Goal: Transaction & Acquisition: Subscribe to service/newsletter

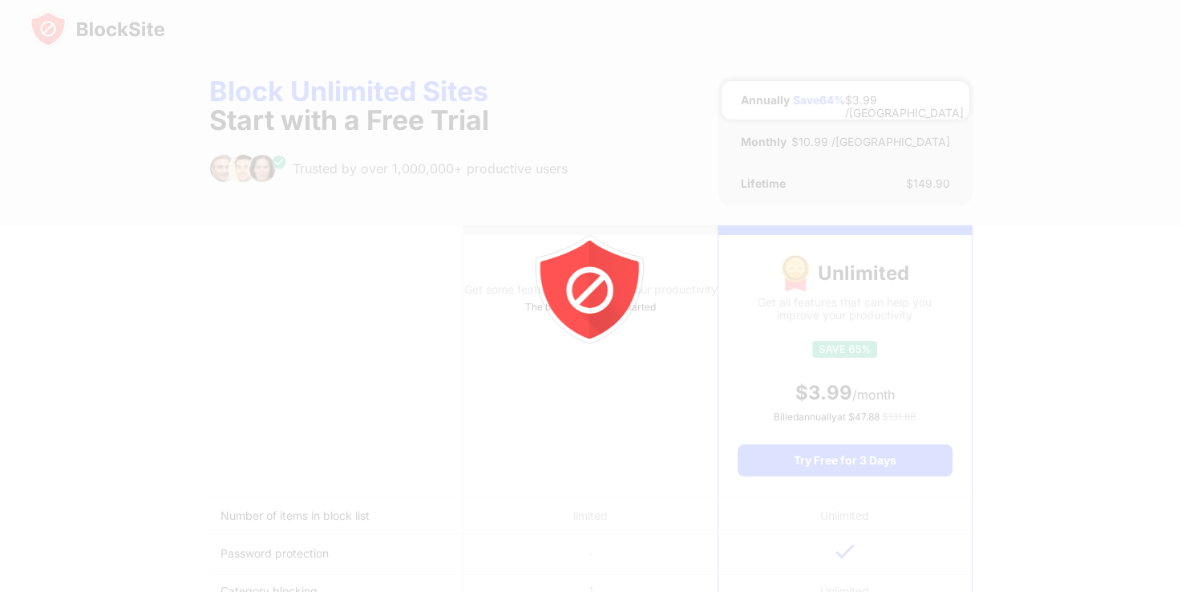
click at [598, 314] on icon "animation" at bounding box center [603, 303] width 58 height 62
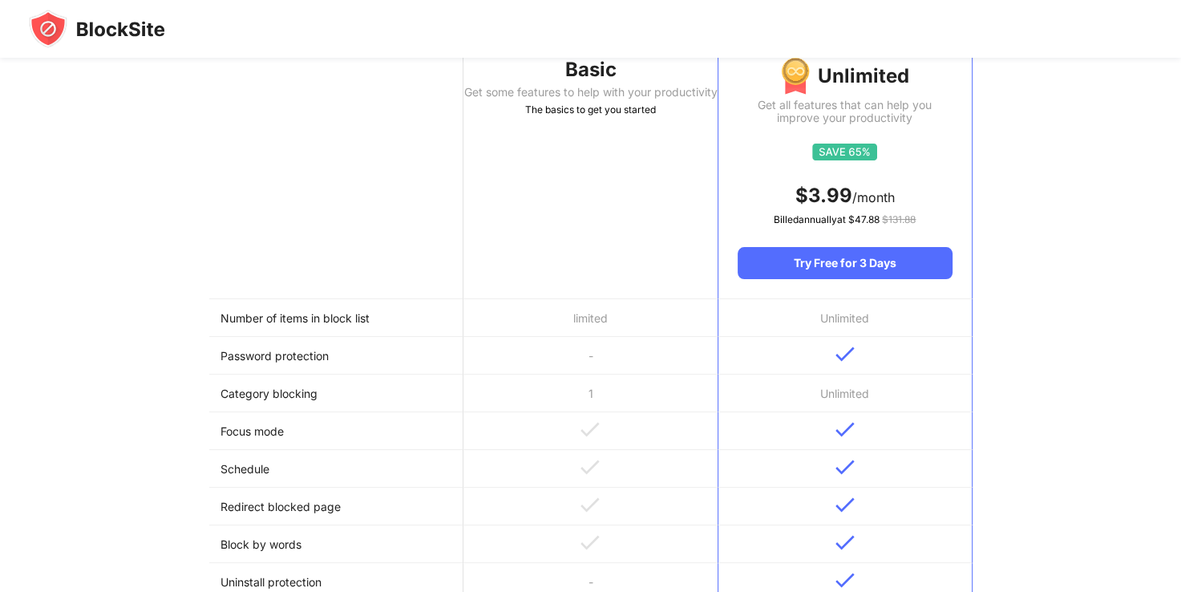
scroll to position [198, 0]
click at [650, 318] on td "limited" at bounding box center [590, 317] width 254 height 38
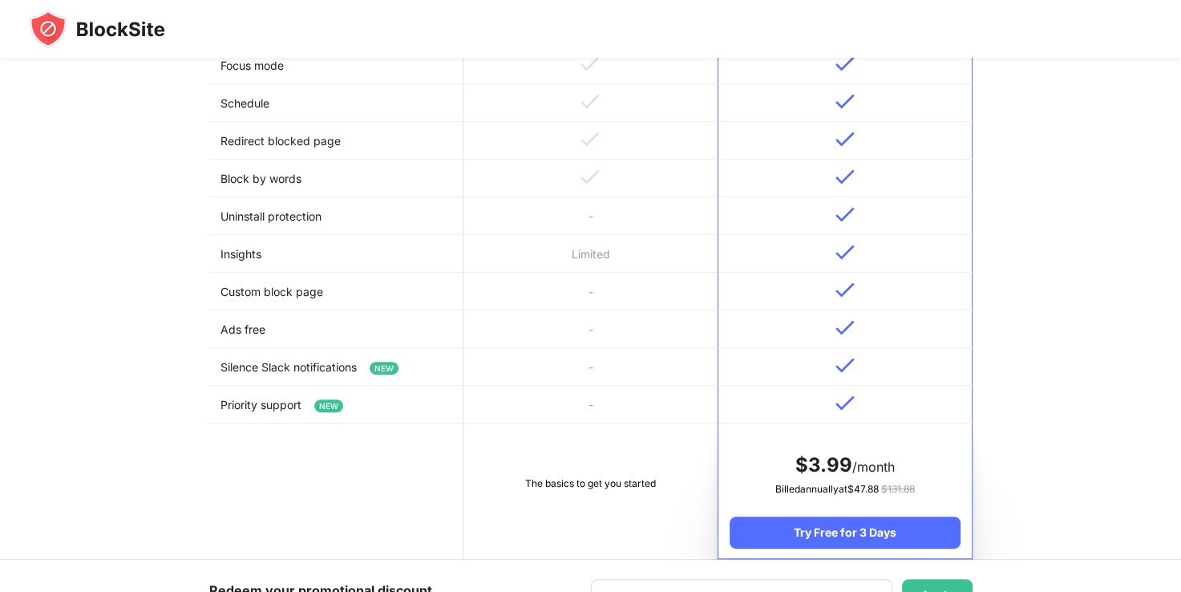
scroll to position [759, 0]
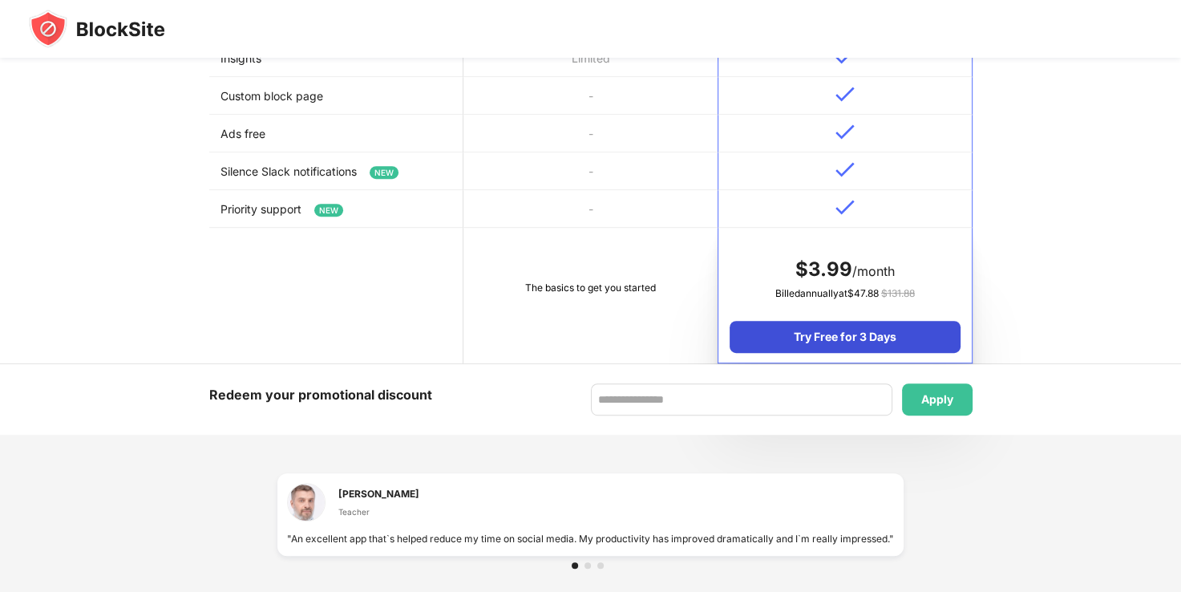
click at [779, 329] on div "Try Free for 3 Days" at bounding box center [845, 337] width 230 height 32
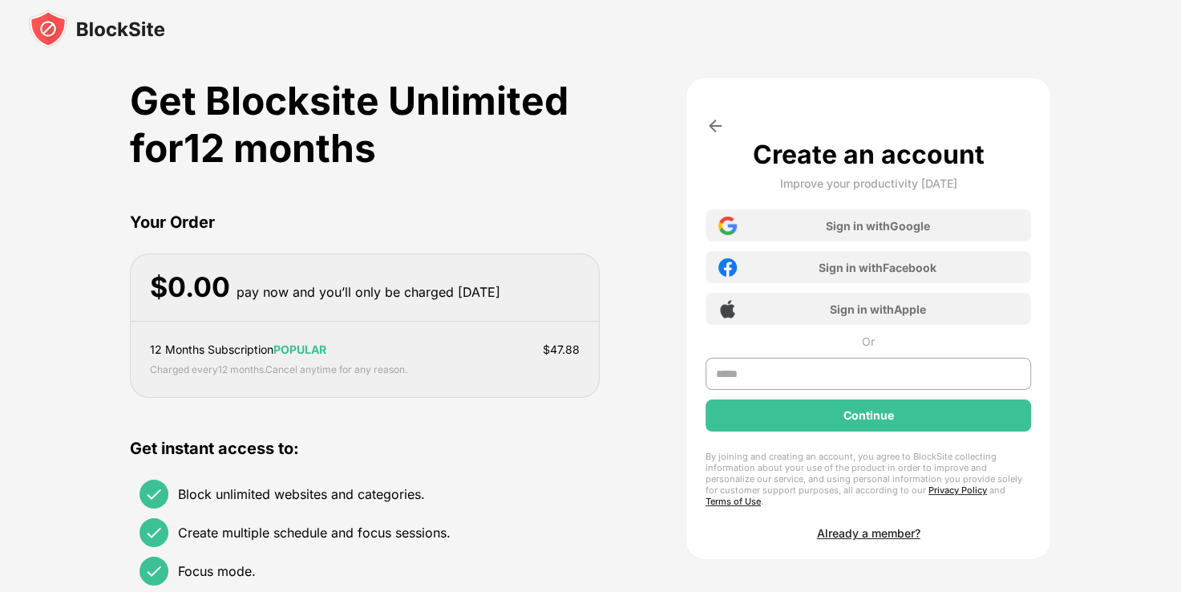
scroll to position [0, 0]
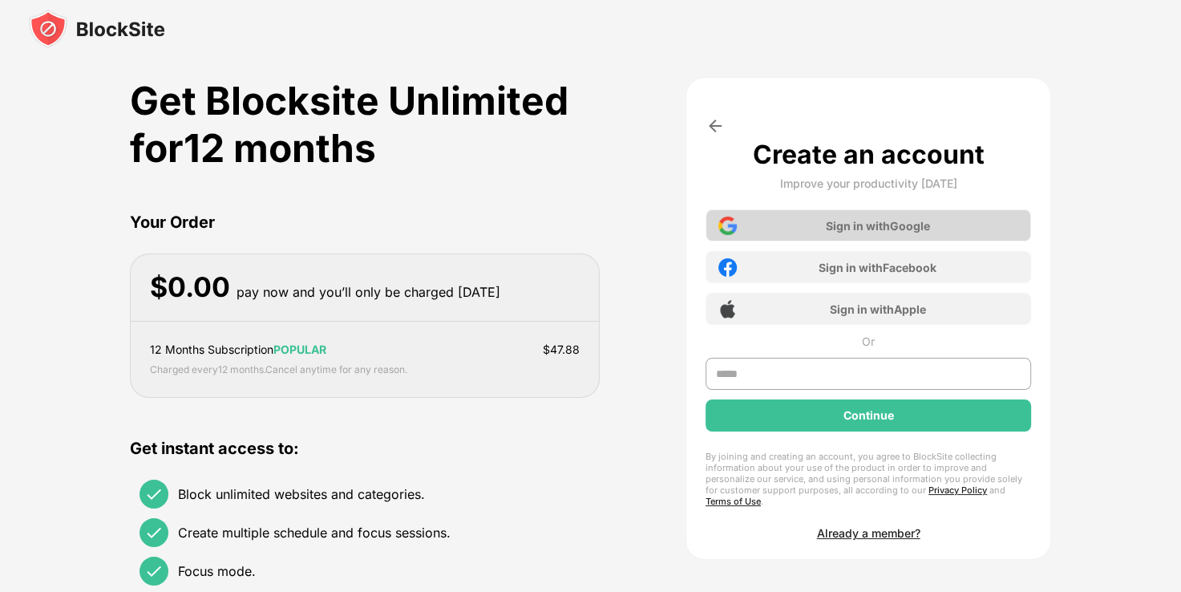
click at [870, 215] on div "Sign in with Google" at bounding box center [869, 225] width 326 height 32
click at [861, 219] on div "Sign in with Google" at bounding box center [877, 226] width 104 height 14
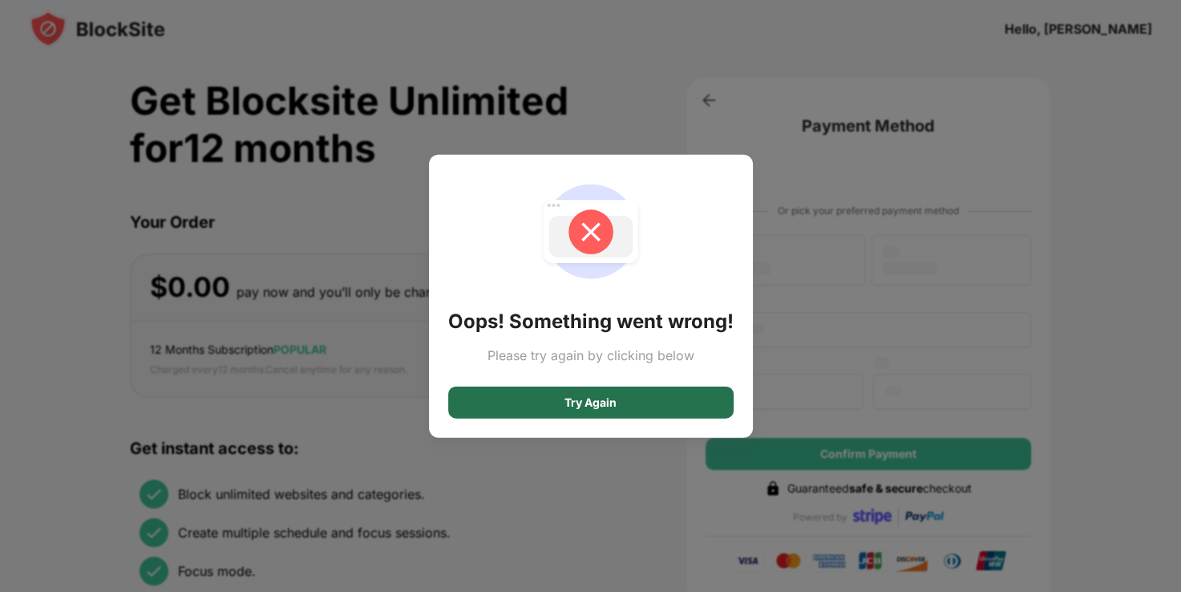
click at [629, 406] on div "Try Again" at bounding box center [590, 402] width 285 height 32
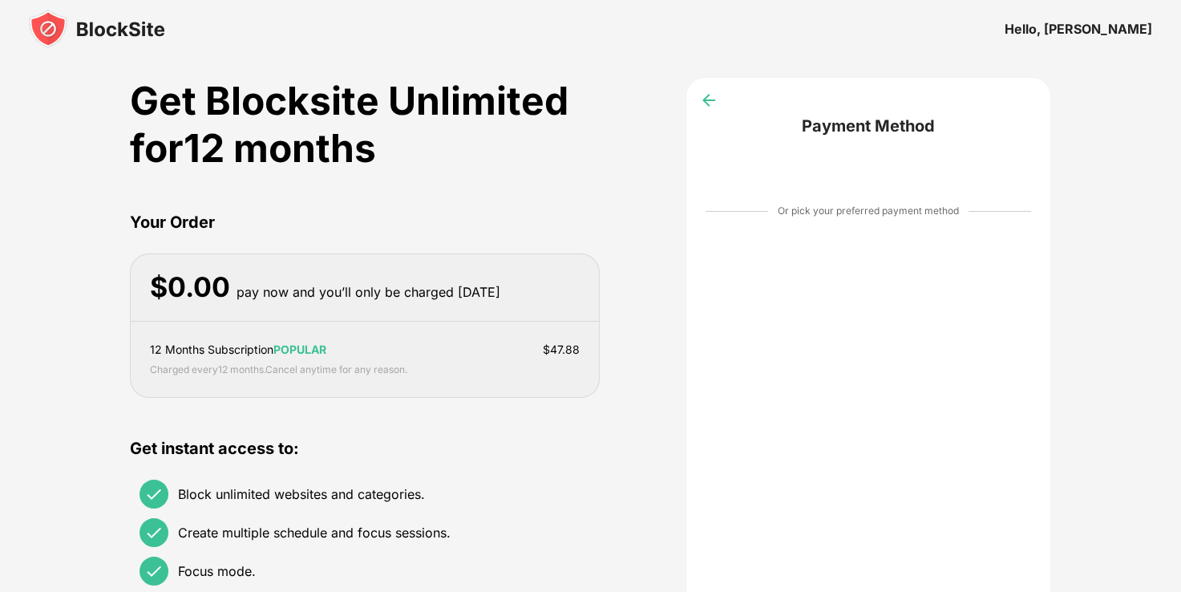
click at [710, 110] on div at bounding box center [709, 100] width 26 height 26
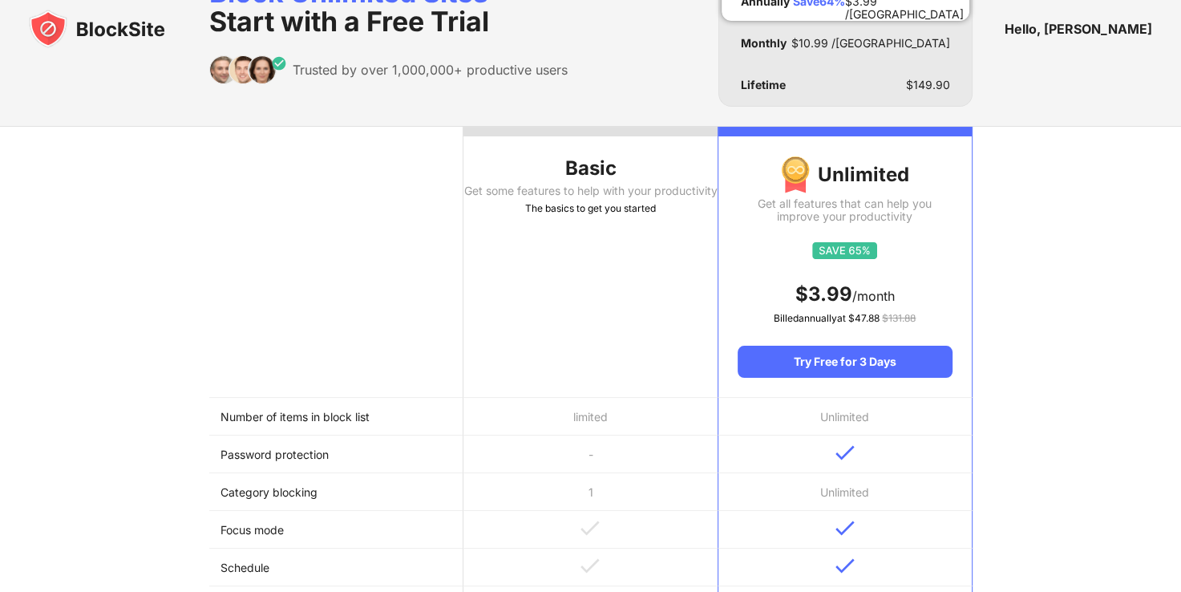
scroll to position [98, 0]
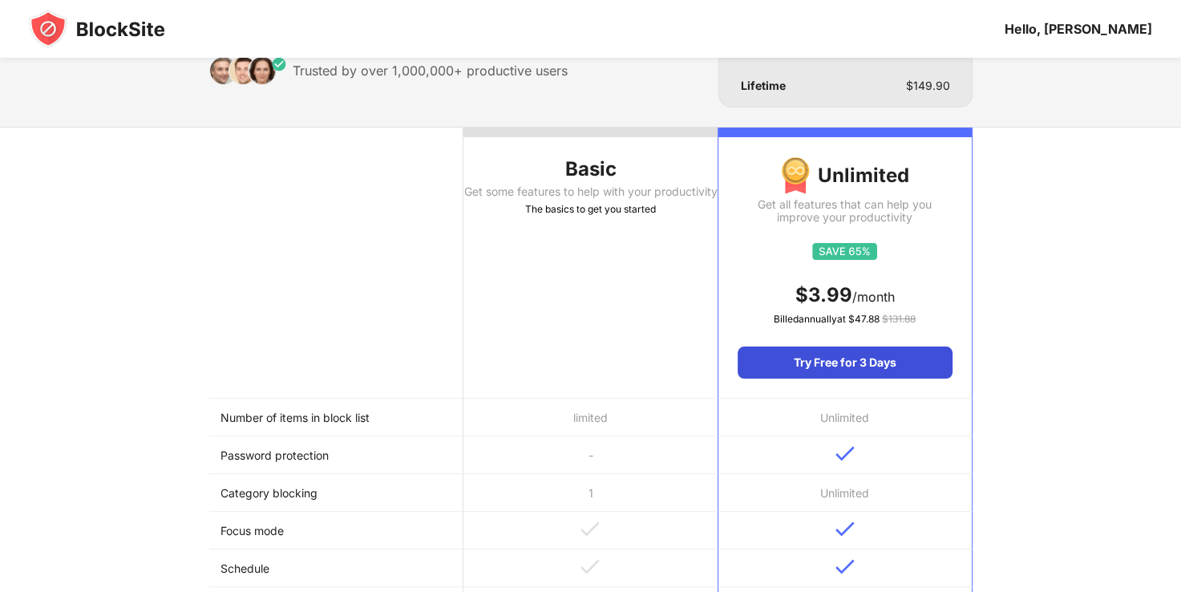
click at [797, 370] on div "Try Free for 3 Days" at bounding box center [845, 362] width 214 height 32
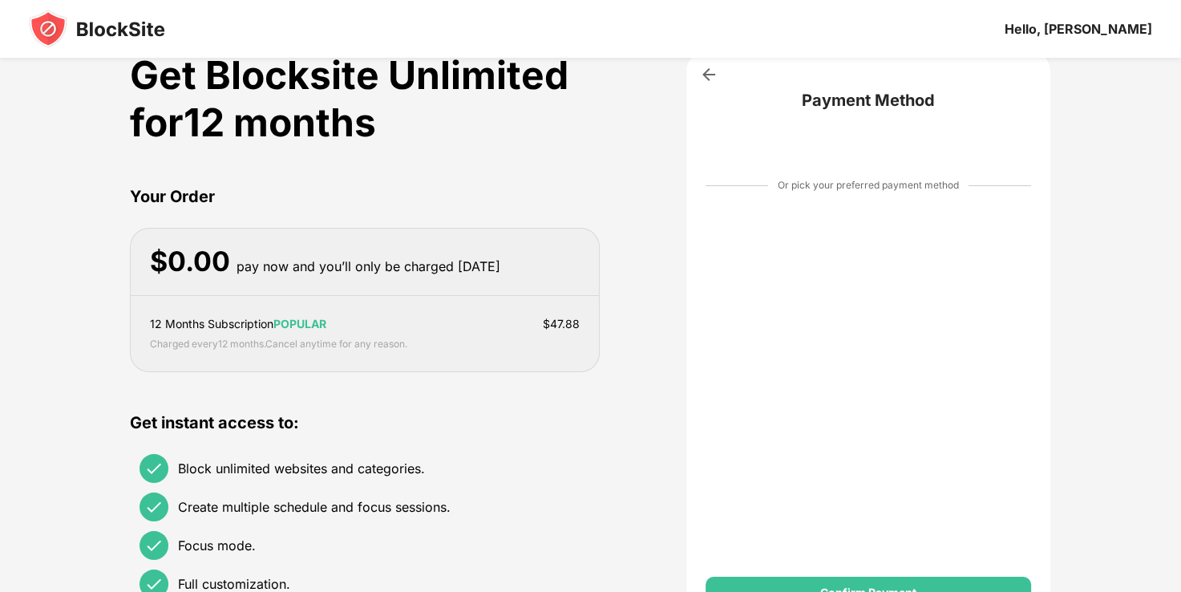
scroll to position [0, 0]
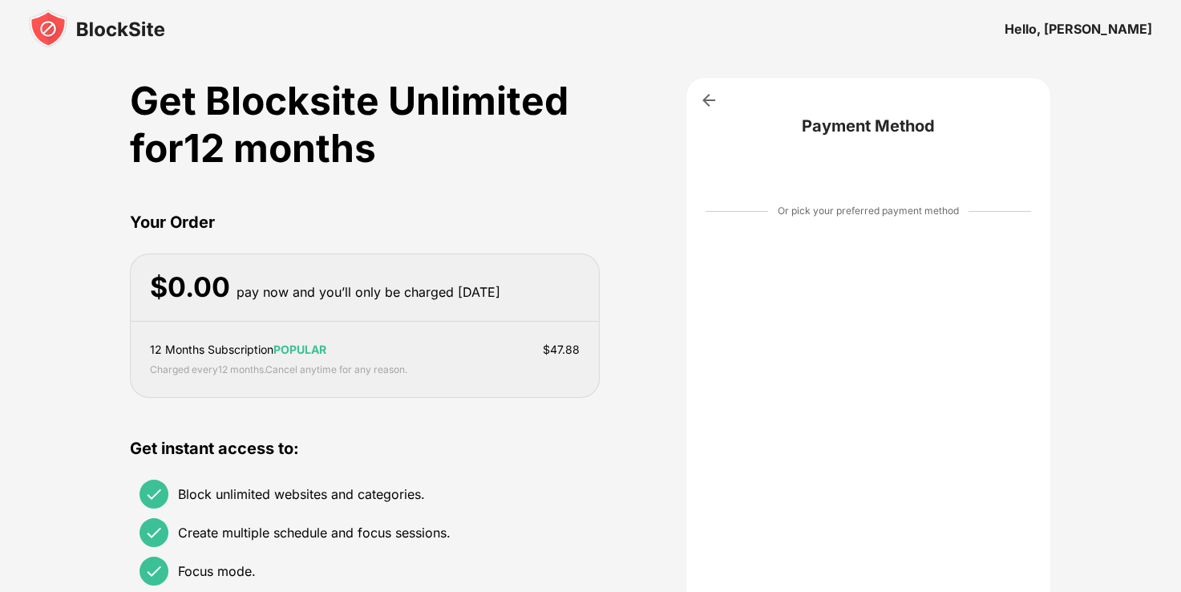
drag, startPoint x: 1058, startPoint y: 305, endPoint x: 1075, endPoint y: 316, distance: 20.9
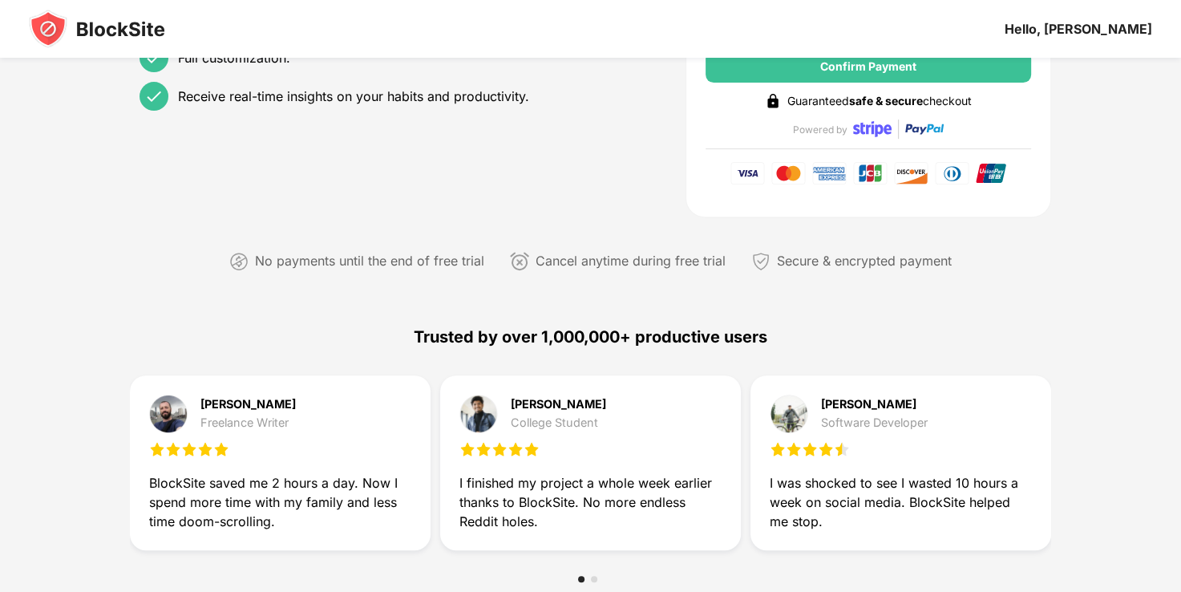
scroll to position [587, 0]
